Goal: Check status: Check status

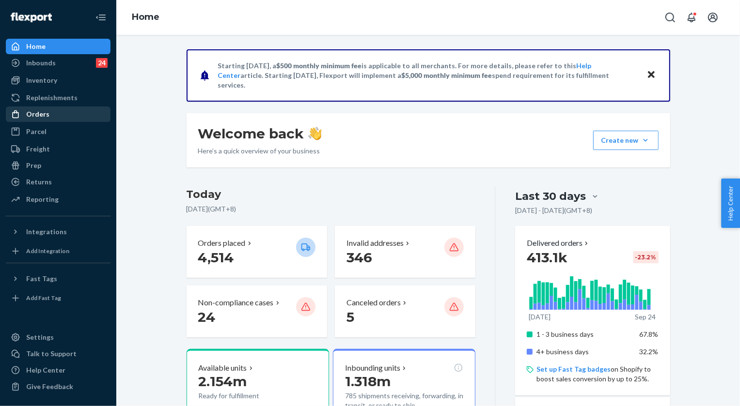
click at [44, 115] on div "Orders" at bounding box center [37, 114] width 23 height 10
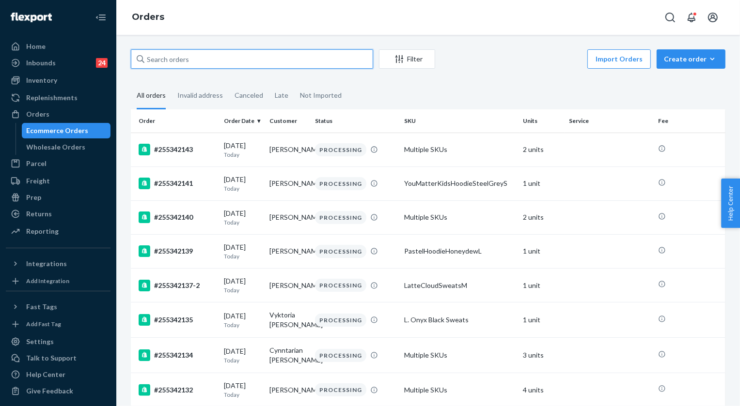
click at [184, 62] on input "text" at bounding box center [252, 58] width 242 height 19
paste input "255244401"
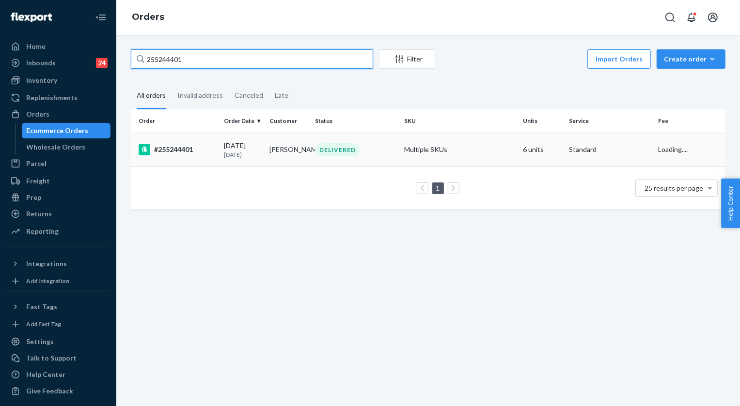
type input "255244401"
click at [334, 152] on div "DELIVERED" at bounding box center [337, 149] width 45 height 13
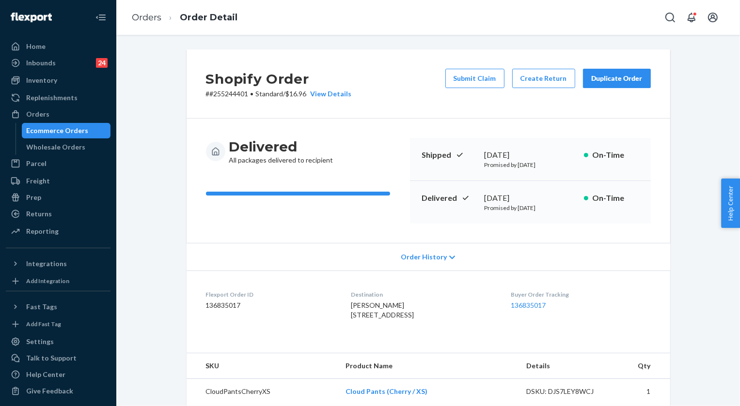
click at [626, 83] on div "Duplicate Order" at bounding box center [616, 79] width 51 height 10
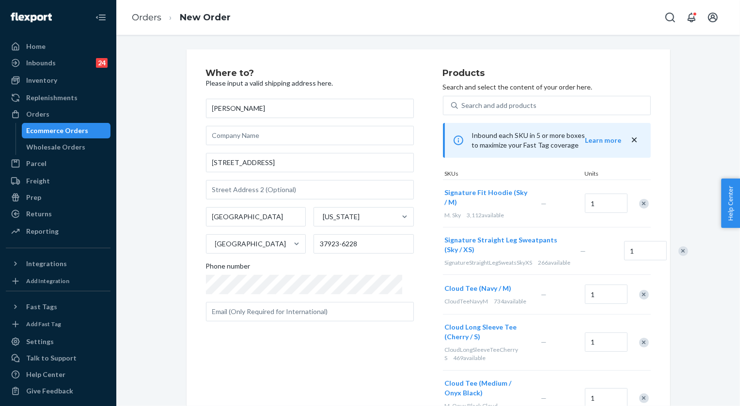
click at [639, 199] on div "Remove Item" at bounding box center [644, 204] width 10 height 10
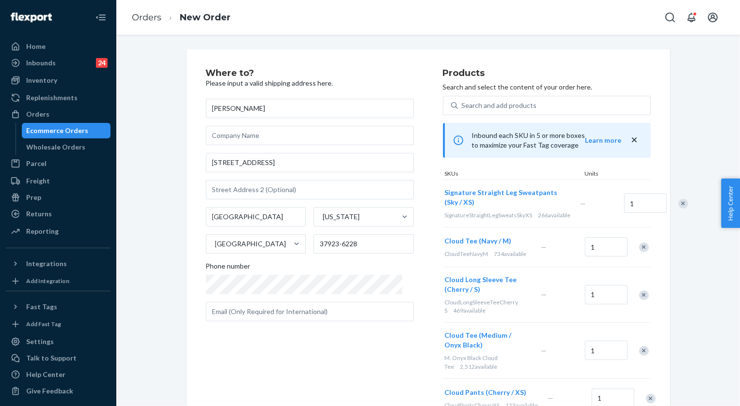
click at [640, 252] on div "Remove Item" at bounding box center [644, 248] width 10 height 10
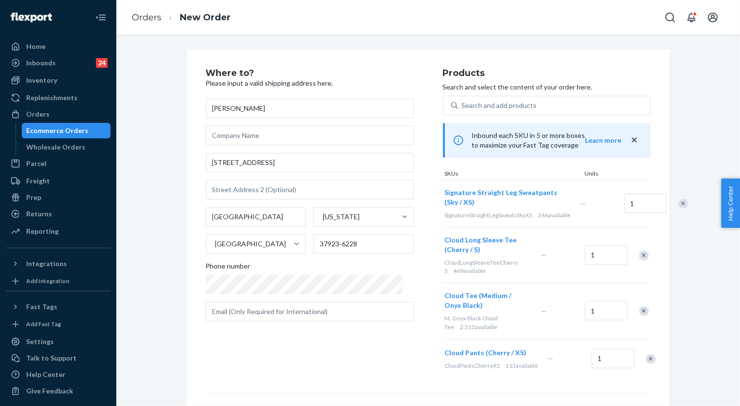
click at [640, 256] on div at bounding box center [638, 256] width 24 height 26
click at [639, 261] on div "Remove Item" at bounding box center [644, 256] width 10 height 10
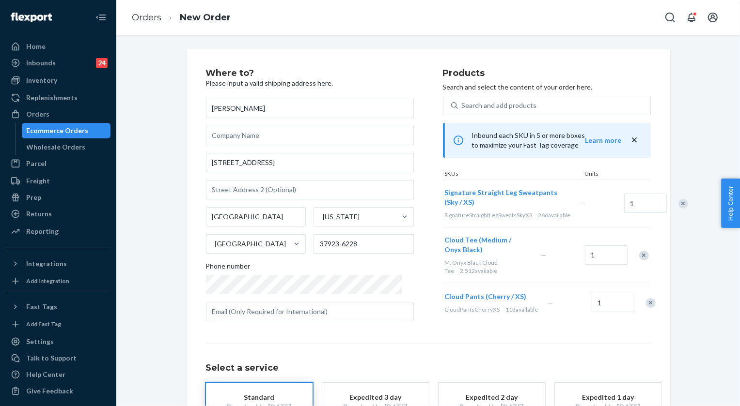
click at [641, 261] on div "Remove Item" at bounding box center [644, 256] width 10 height 10
click at [646, 252] on div "Remove Item" at bounding box center [651, 248] width 10 height 10
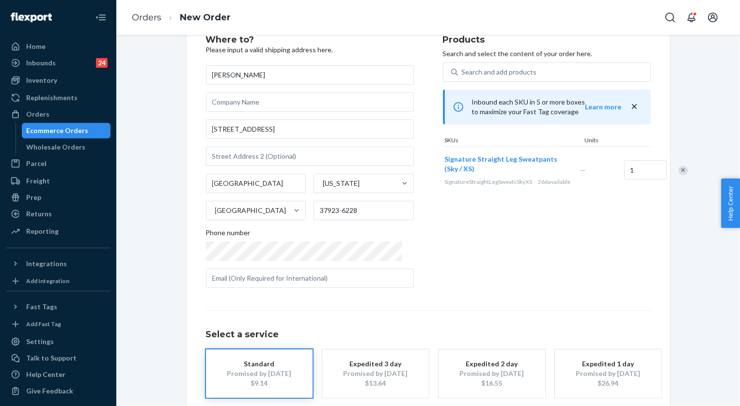
scroll to position [82, 0]
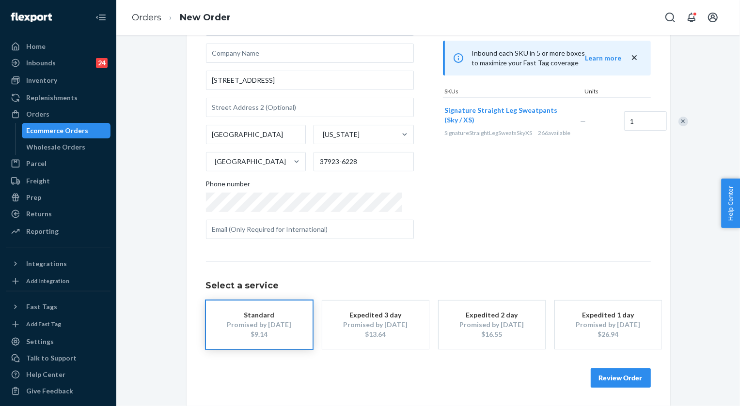
click at [622, 378] on button "Review Order" at bounding box center [621, 378] width 60 height 19
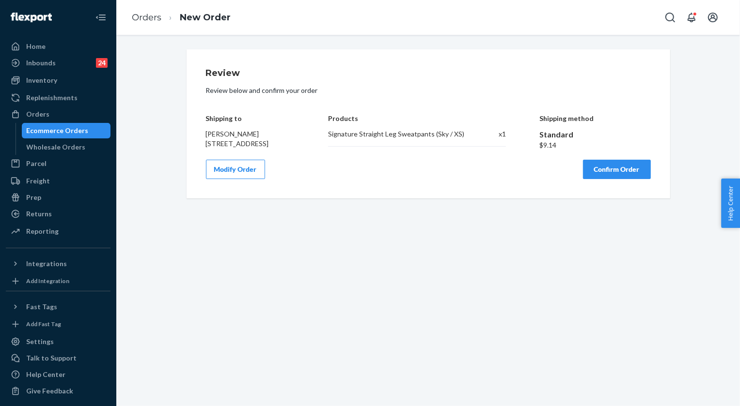
scroll to position [0, 0]
click at [620, 179] on button "Confirm Order" at bounding box center [617, 169] width 68 height 19
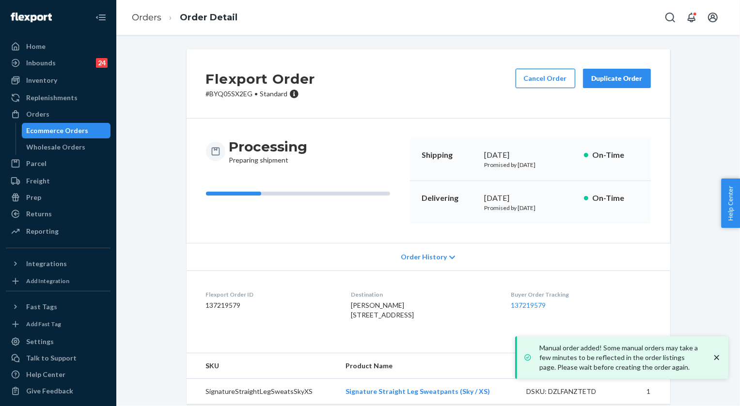
click at [547, 75] on button "Cancel Order" at bounding box center [545, 78] width 60 height 19
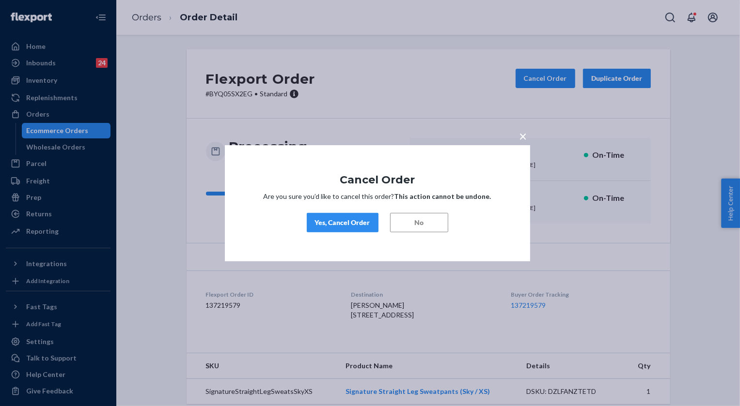
click at [347, 226] on div "Yes, Cancel Order" at bounding box center [342, 223] width 55 height 10
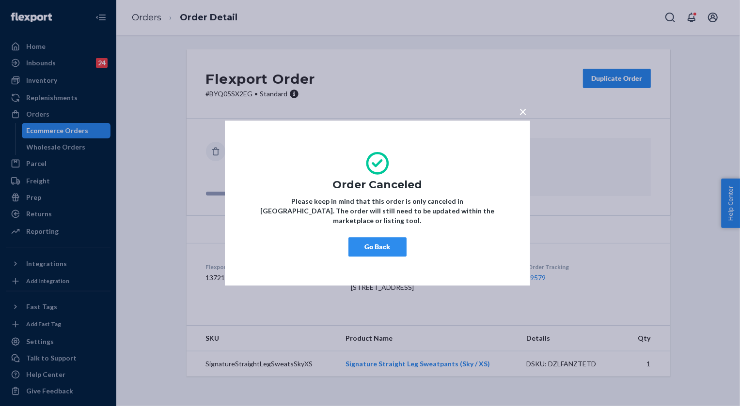
click at [524, 115] on span "×" at bounding box center [523, 111] width 8 height 16
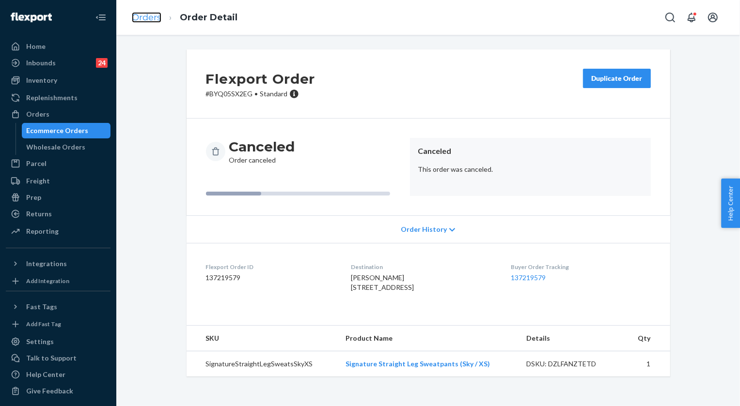
click at [149, 19] on link "Orders" at bounding box center [147, 17] width 30 height 11
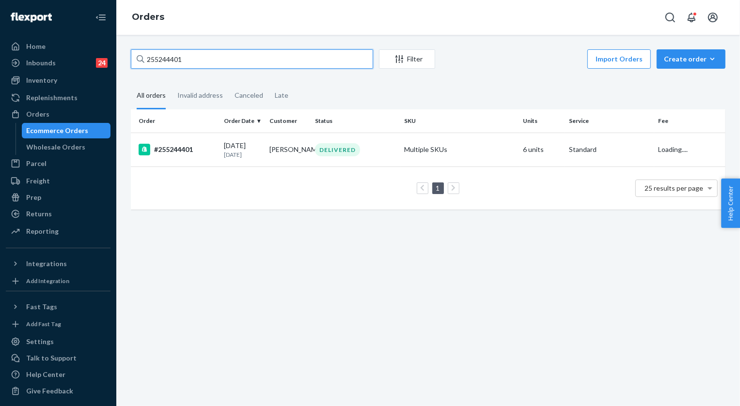
click at [170, 64] on input "255244401" at bounding box center [252, 58] width 242 height 19
paste input "85202"
type input "255285202"
click at [348, 157] on td "DELIVERED" at bounding box center [355, 150] width 89 height 34
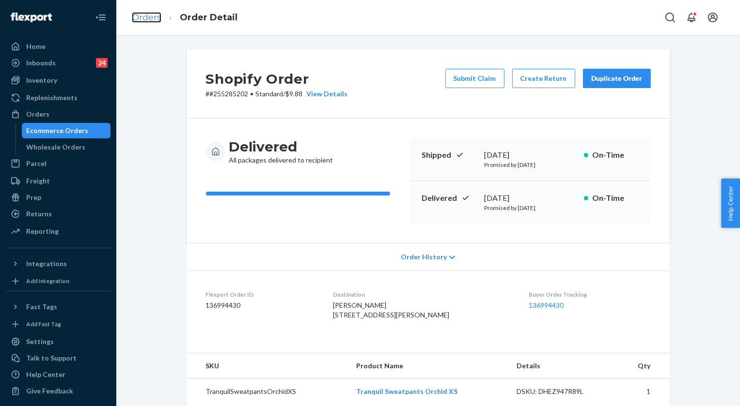
click at [158, 18] on link "Orders" at bounding box center [147, 17] width 30 height 11
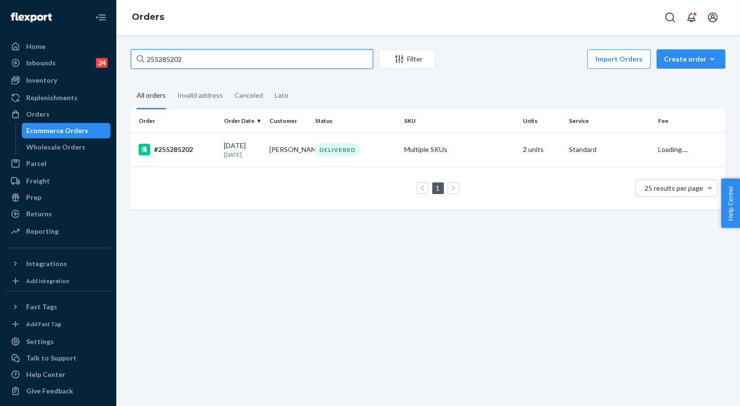
click at [203, 63] on input "255285202" at bounding box center [252, 58] width 242 height 19
paste input "335649"
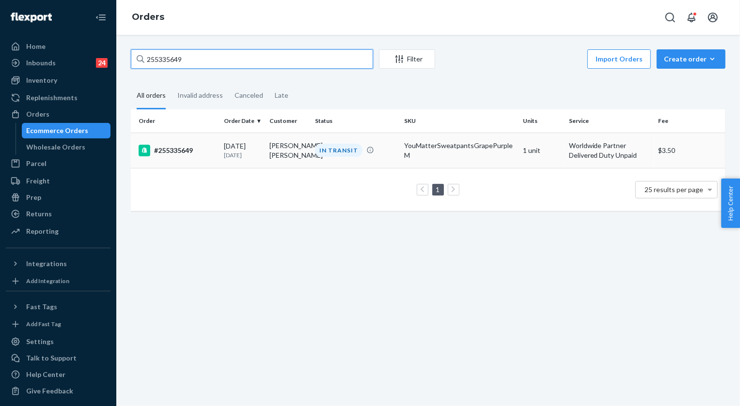
type input "255335649"
click at [333, 148] on div "IN TRANSIT" at bounding box center [338, 150] width 47 height 13
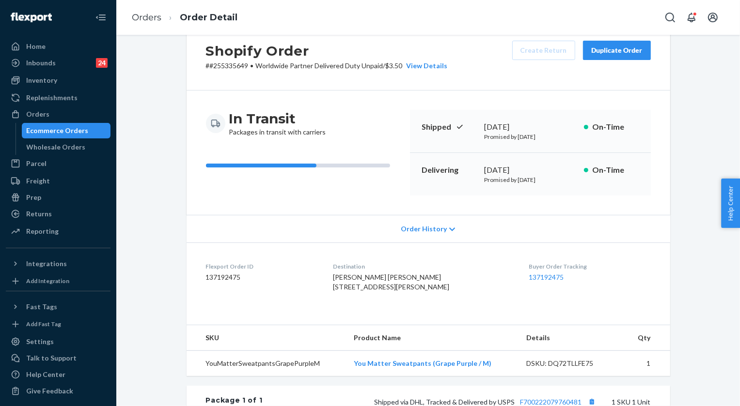
scroll to position [44, 0]
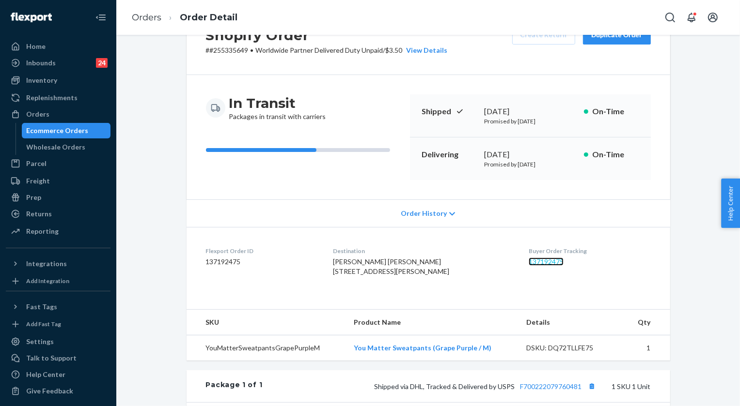
click at [545, 262] on link "137192475" at bounding box center [545, 262] width 35 height 8
click at [150, 16] on link "Orders" at bounding box center [147, 17] width 30 height 11
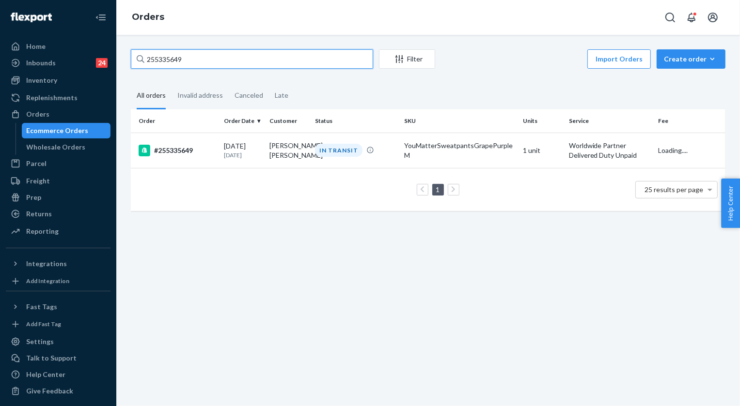
click at [201, 53] on input "255335649" at bounding box center [252, 58] width 242 height 19
paste input "55"
type input "255335559"
click at [325, 146] on div "IN TRANSIT" at bounding box center [338, 150] width 47 height 13
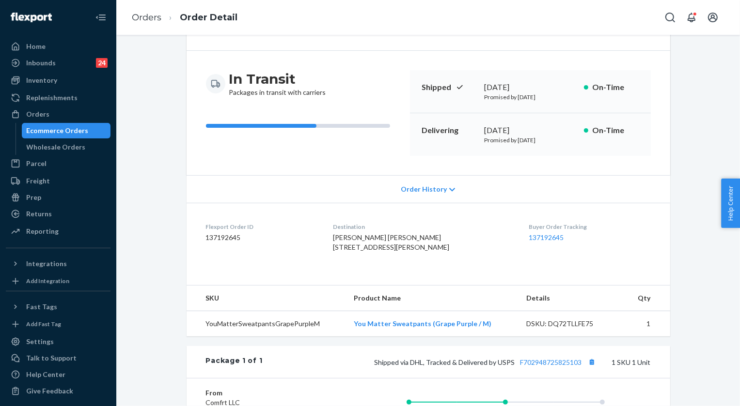
scroll to position [44, 0]
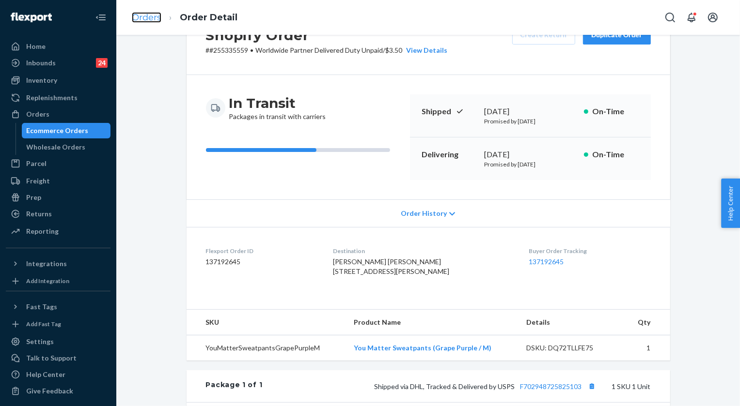
click at [158, 16] on link "Orders" at bounding box center [147, 17] width 30 height 11
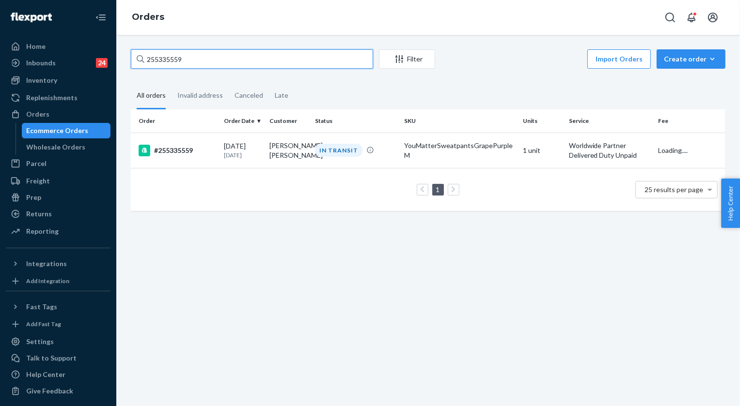
click at [202, 60] on input "255335559" at bounding box center [252, 58] width 242 height 19
paste input "64"
type input "255335649"
click at [321, 161] on td "IN TRANSIT" at bounding box center [355, 150] width 89 height 35
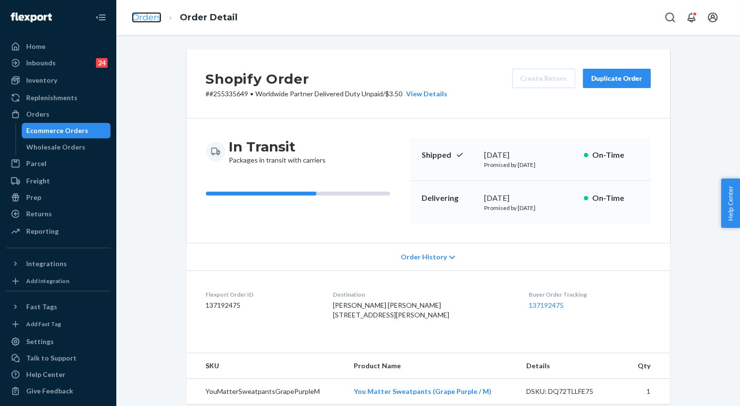
click at [145, 20] on link "Orders" at bounding box center [147, 17] width 30 height 11
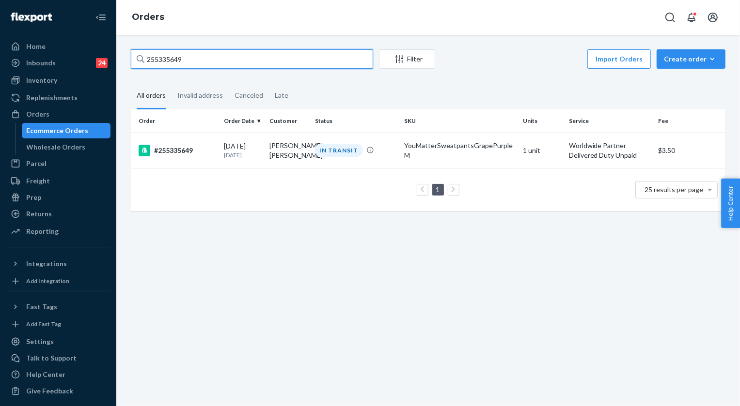
click at [170, 62] on input "255335649" at bounding box center [252, 58] width 242 height 19
paste input "55"
type input "255335559"
click at [338, 153] on div "IN TRANSIT" at bounding box center [338, 150] width 47 height 13
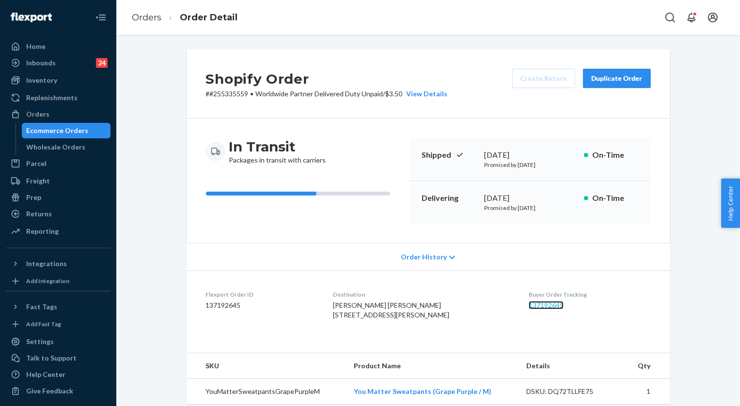
click at [533, 304] on link "137192645" at bounding box center [545, 305] width 35 height 8
